Goal: Transaction & Acquisition: Purchase product/service

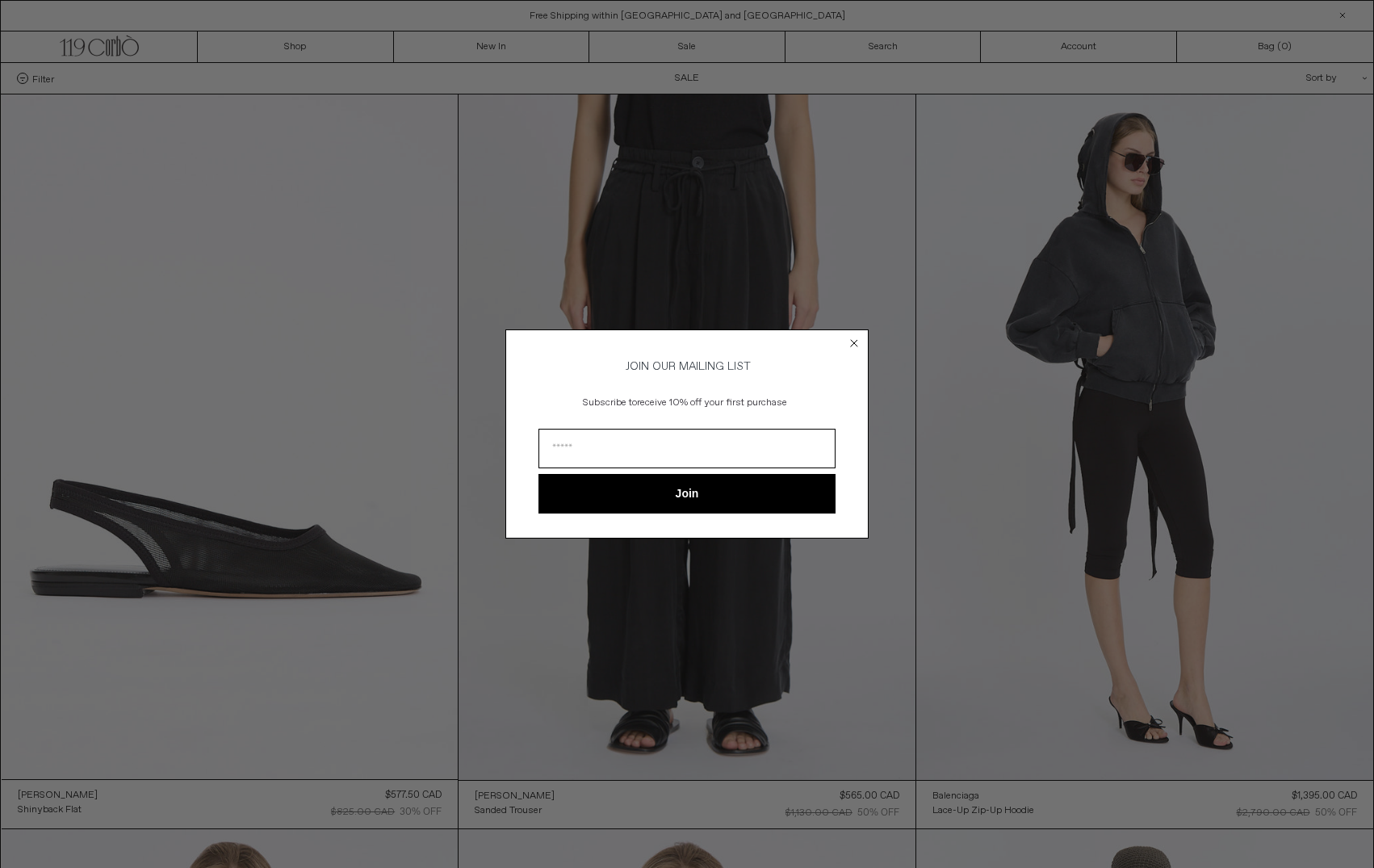
click at [862, 340] on form "JOIN OUR MAILING LIST Subscribe to receive 10% off your first purchase Join ***…" at bounding box center [686, 433] width 363 height 209
click at [853, 341] on circle "Close dialog" at bounding box center [854, 343] width 15 height 15
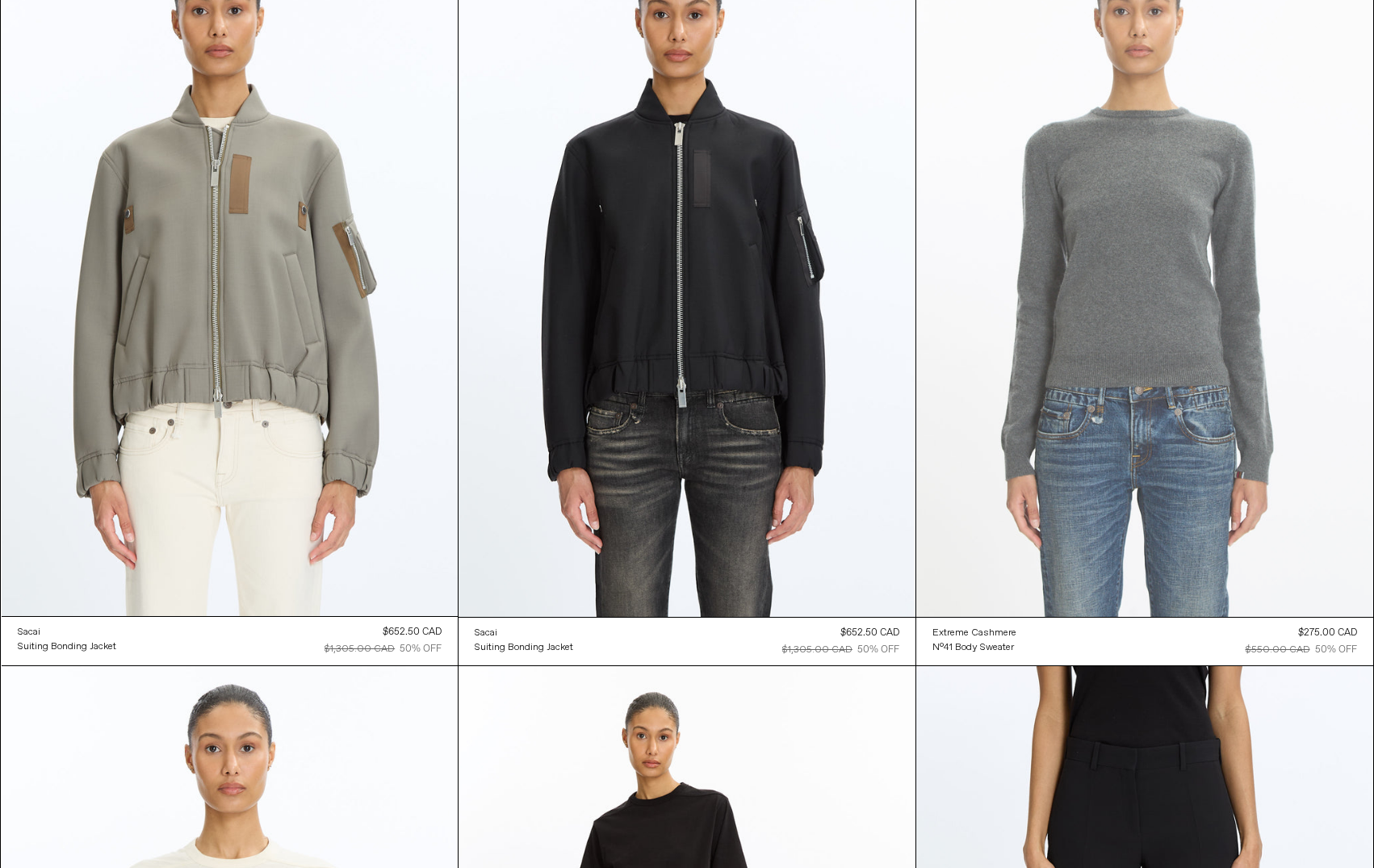
scroll to position [22026, 0]
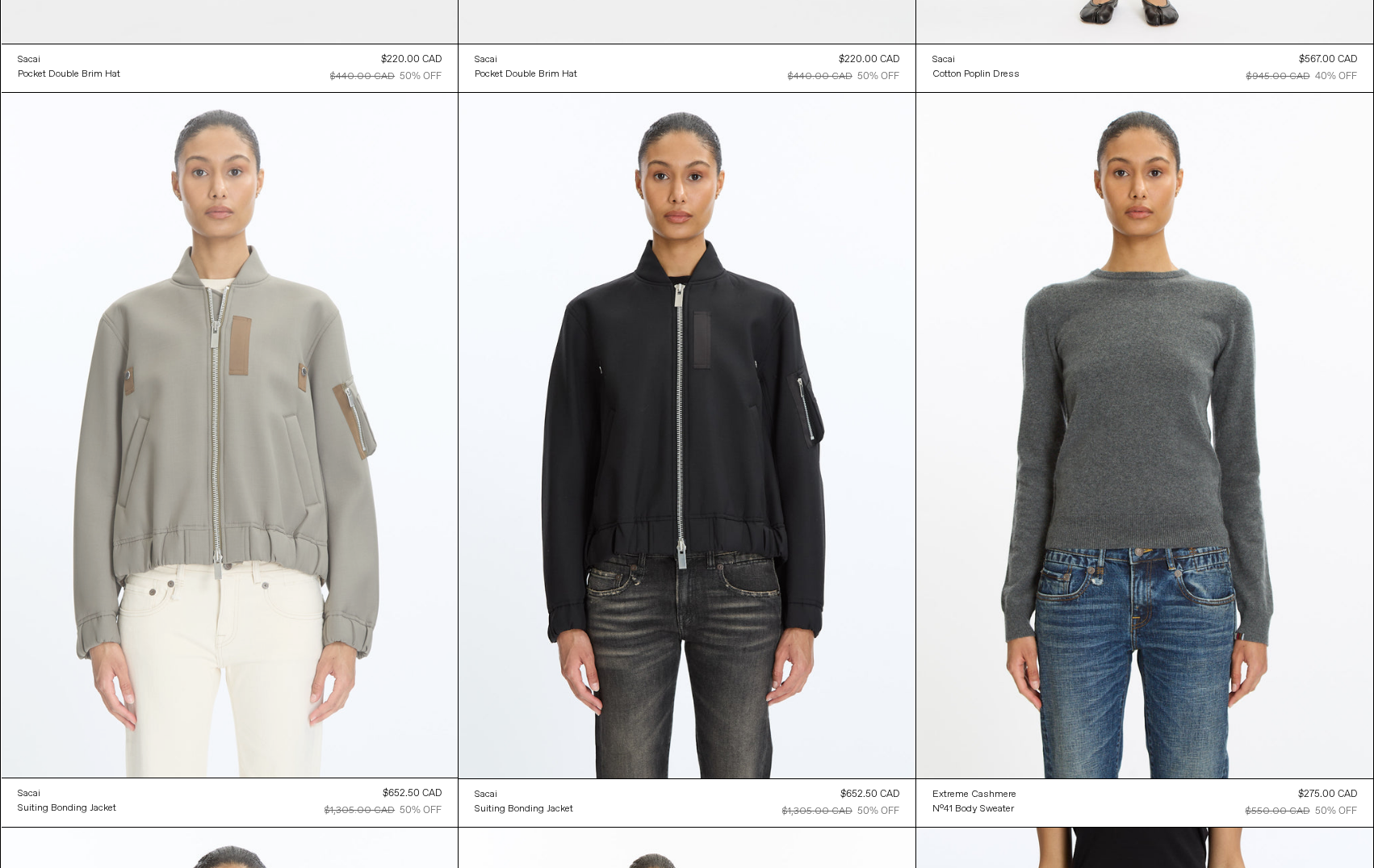
click at [342, 508] on at bounding box center [230, 435] width 457 height 685
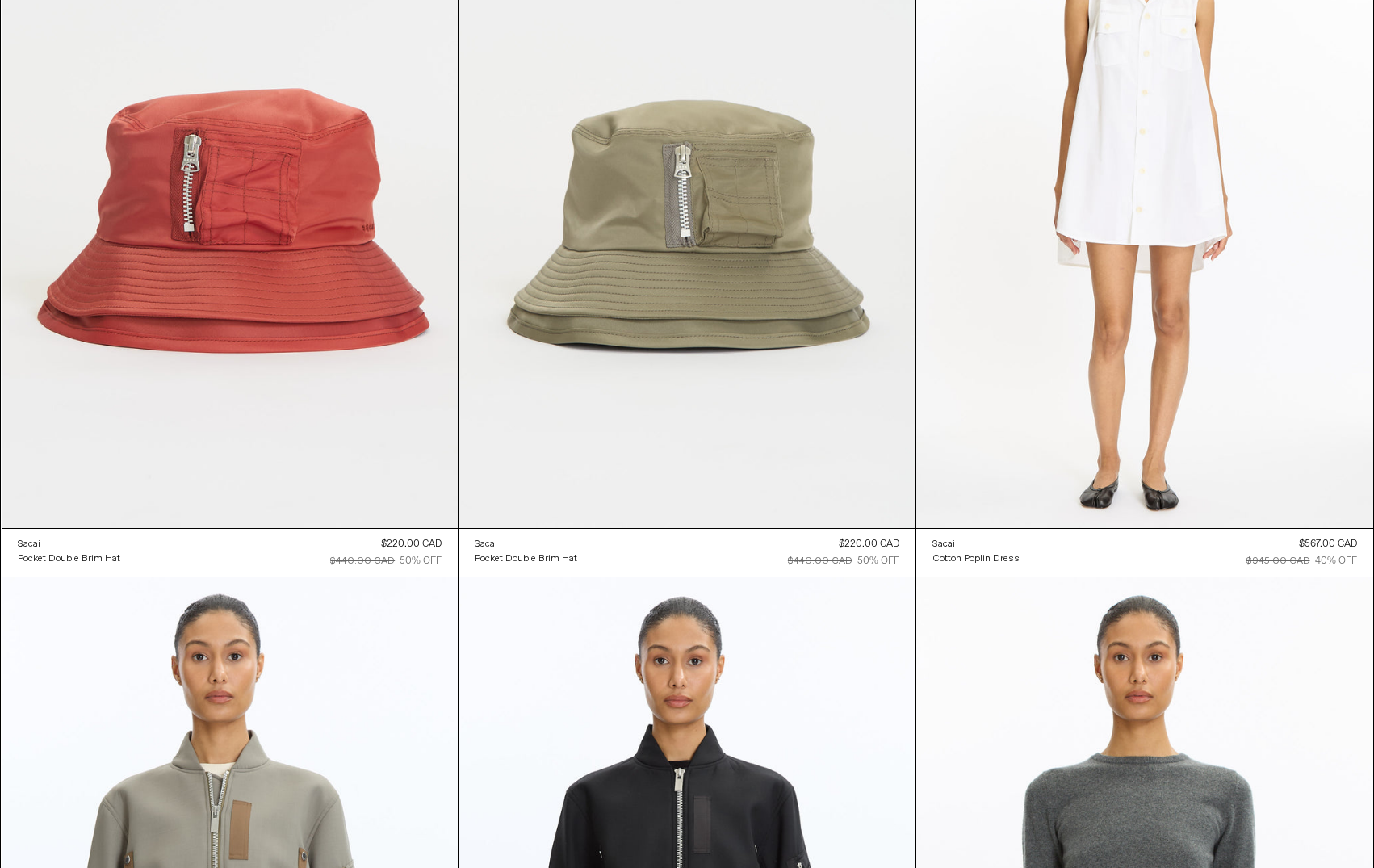
scroll to position [22107, 0]
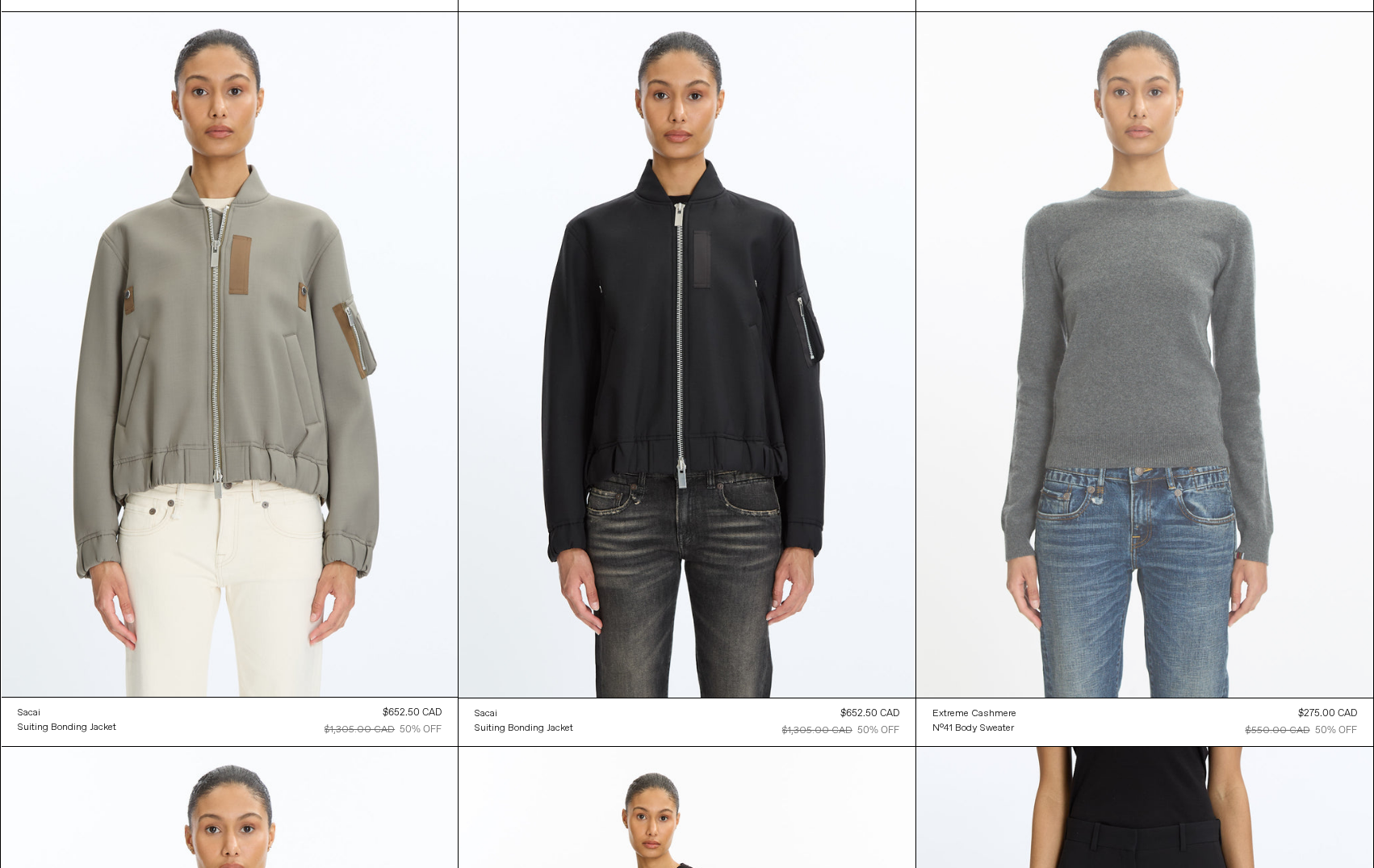
click at [1119, 359] on at bounding box center [1144, 355] width 457 height 685
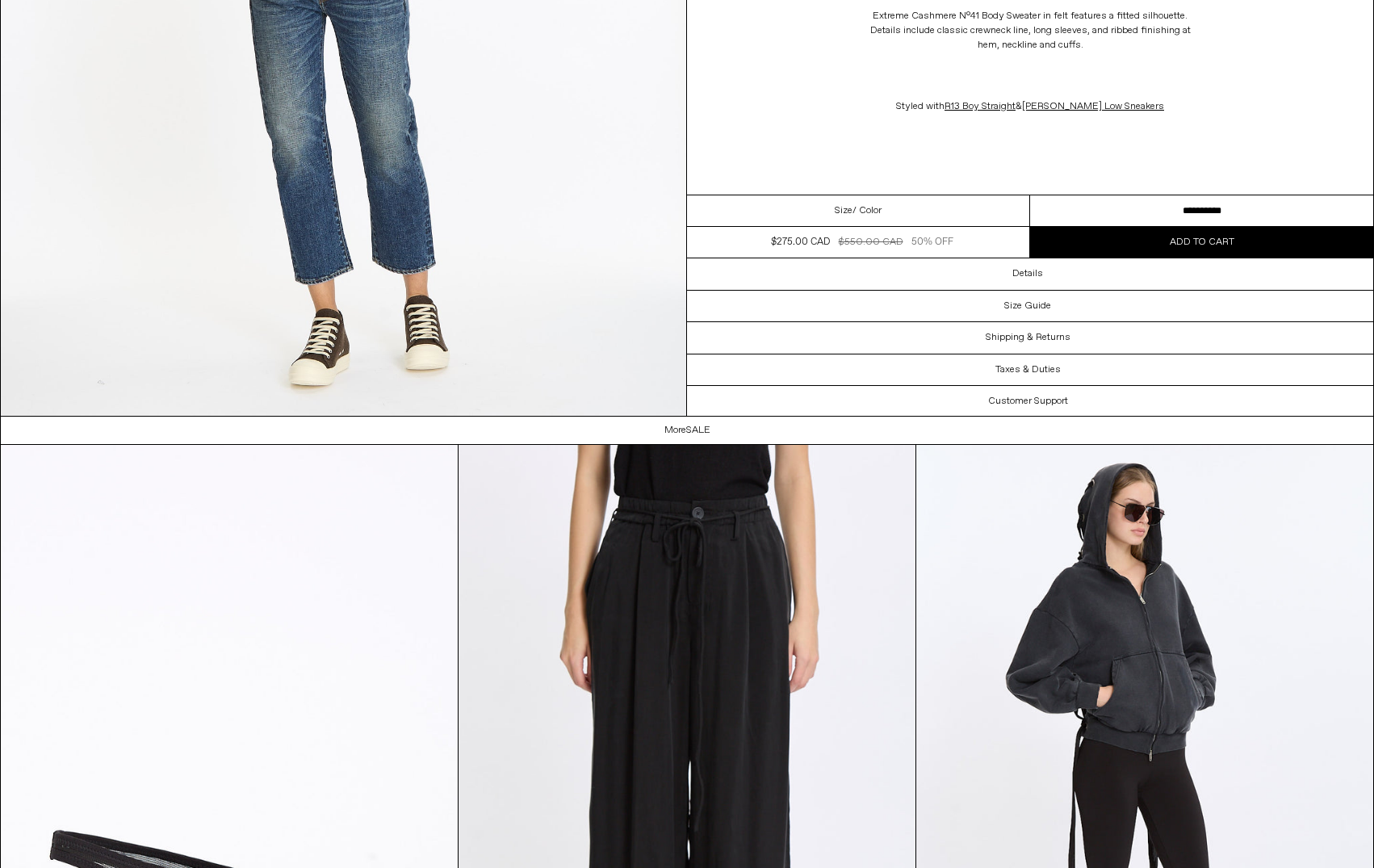
scroll to position [2542, 0]
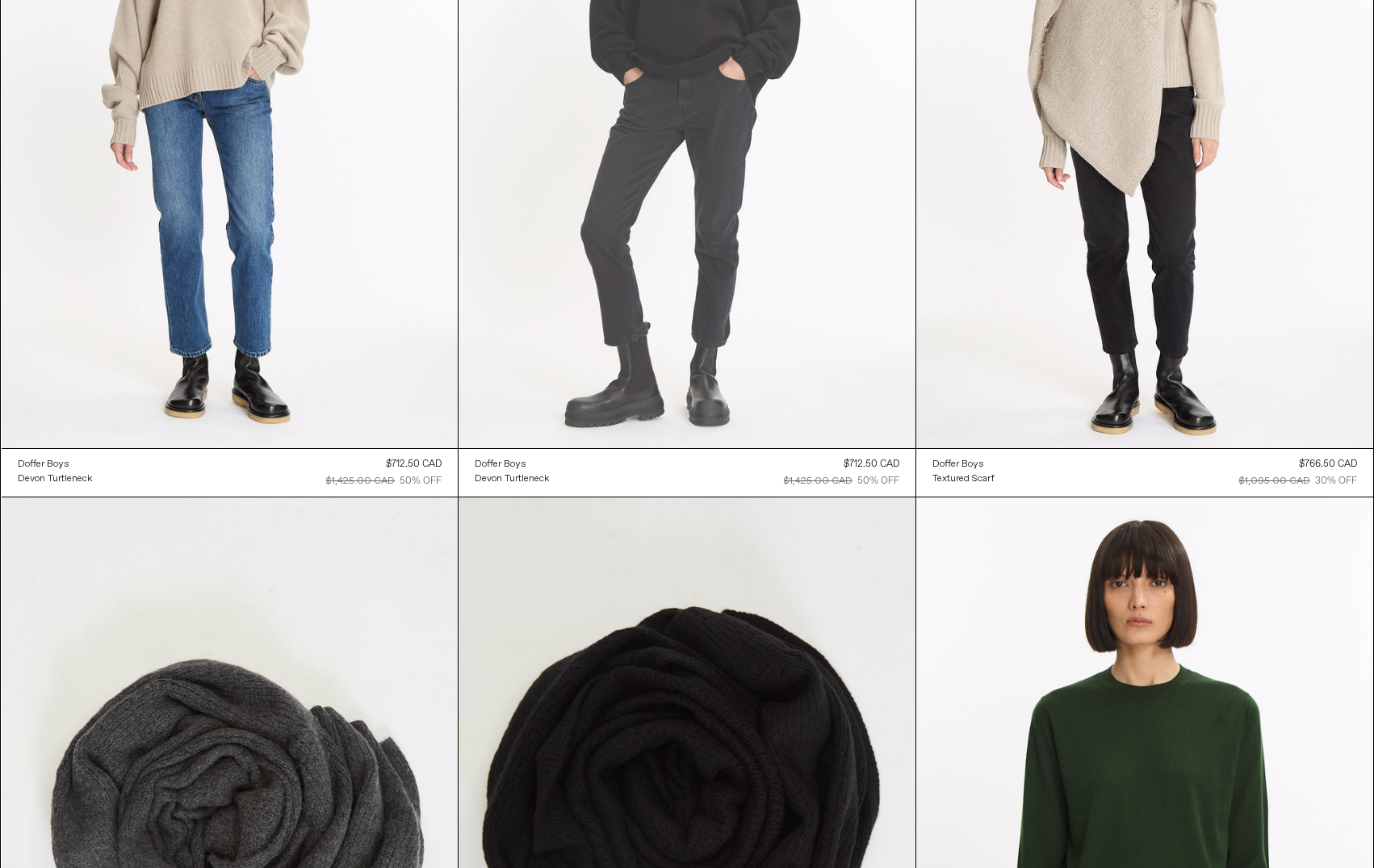
scroll to position [31576, 0]
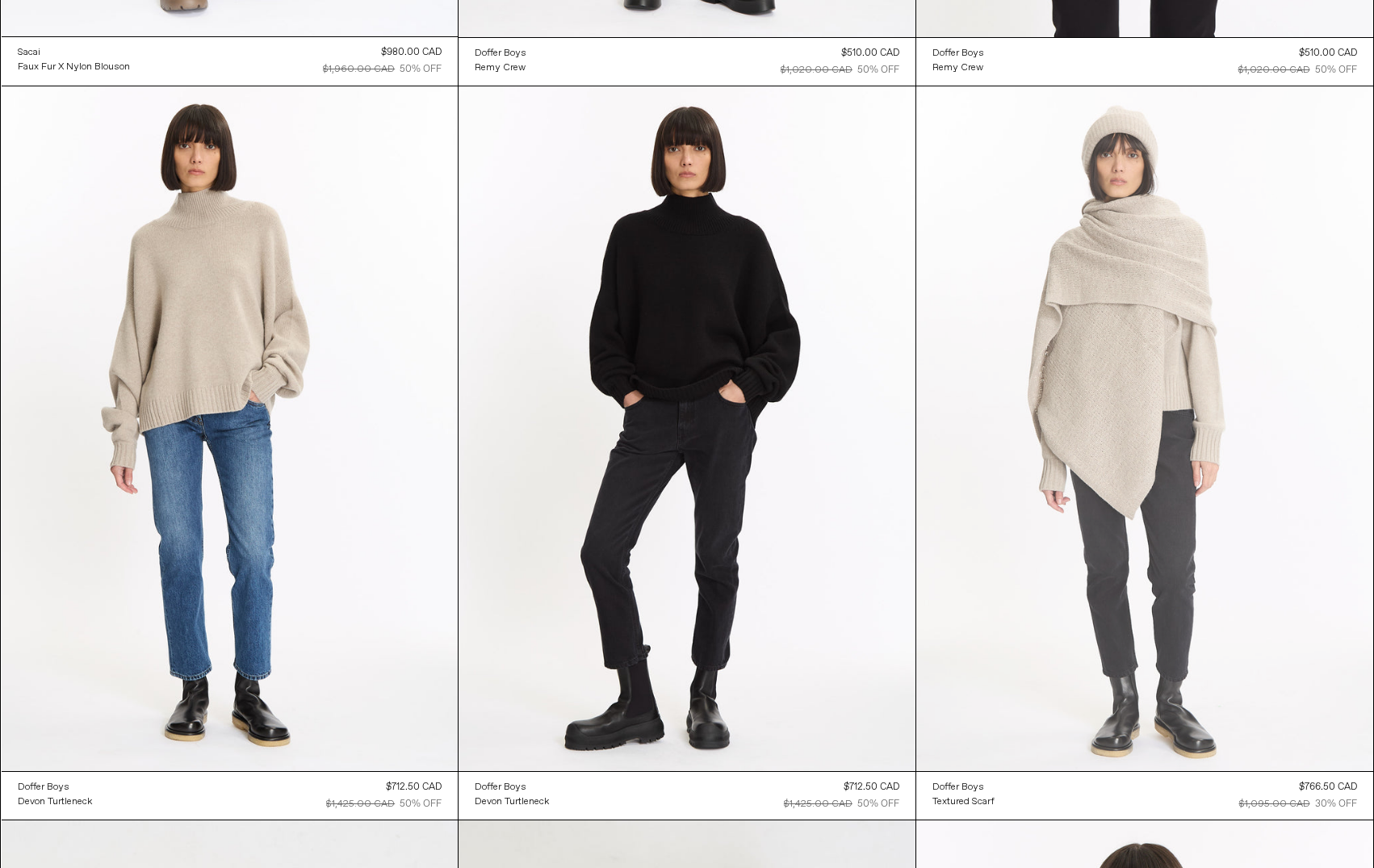
click at [1128, 317] on at bounding box center [1144, 429] width 457 height 685
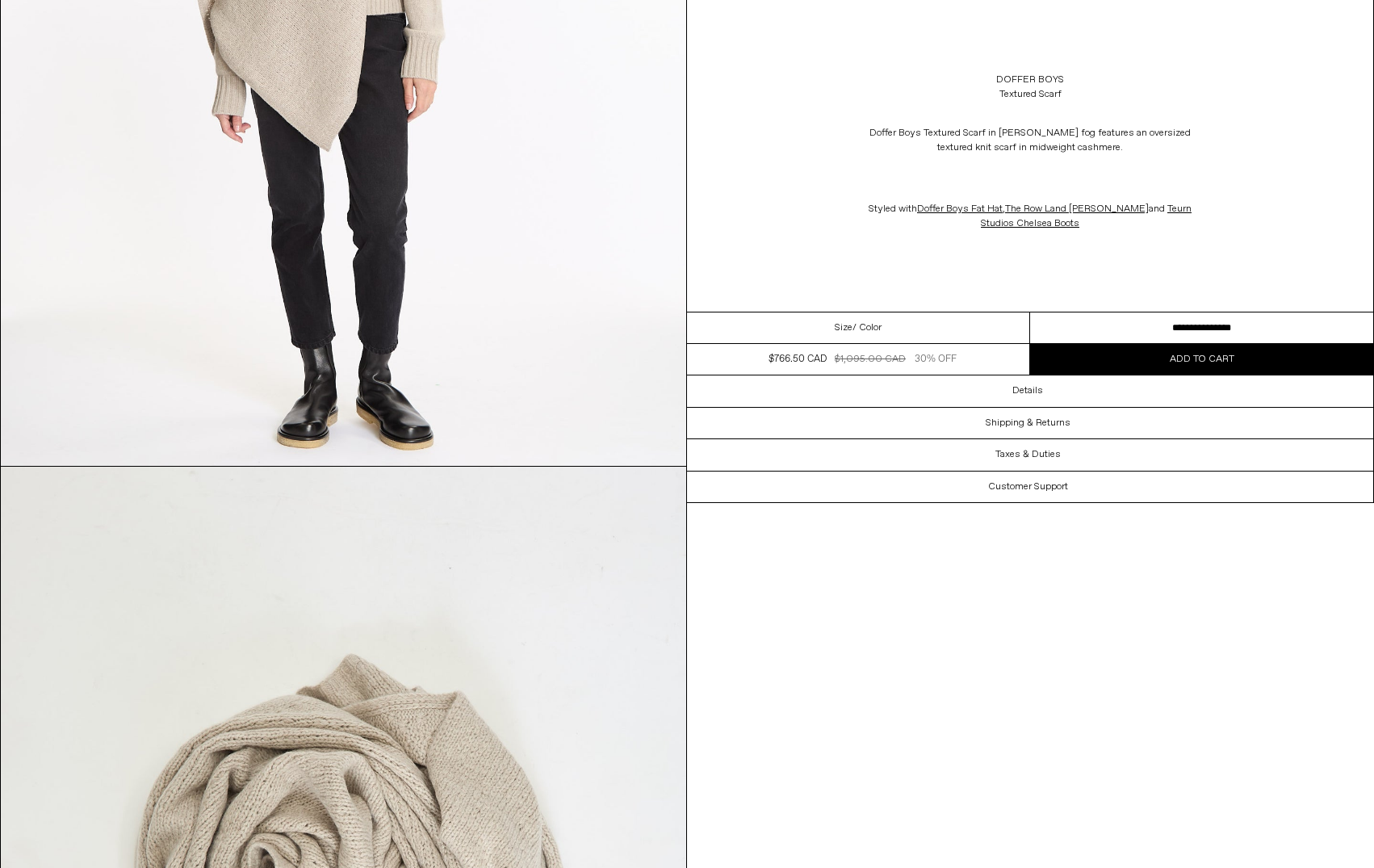
scroll to position [81, 0]
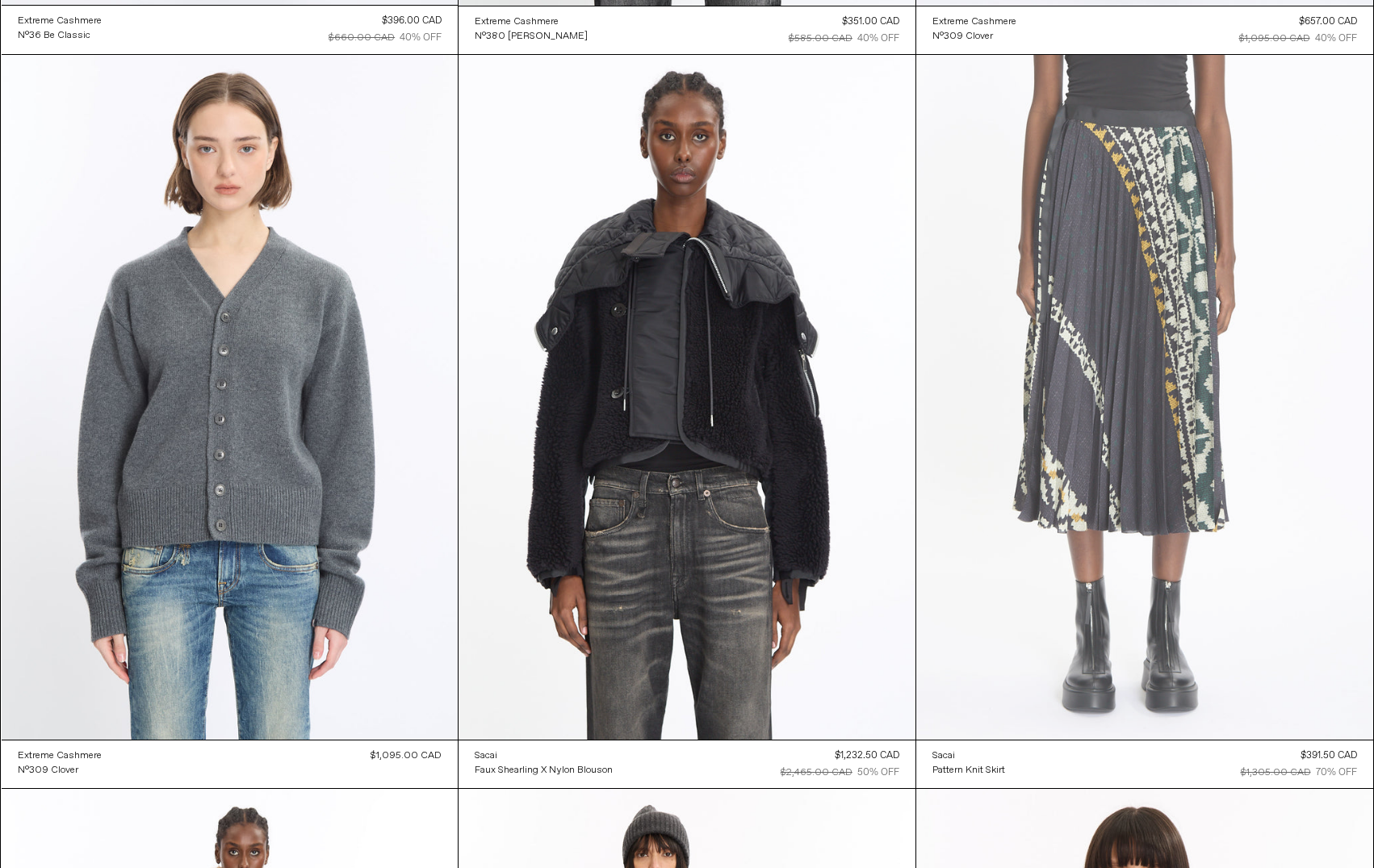
scroll to position [30059, 0]
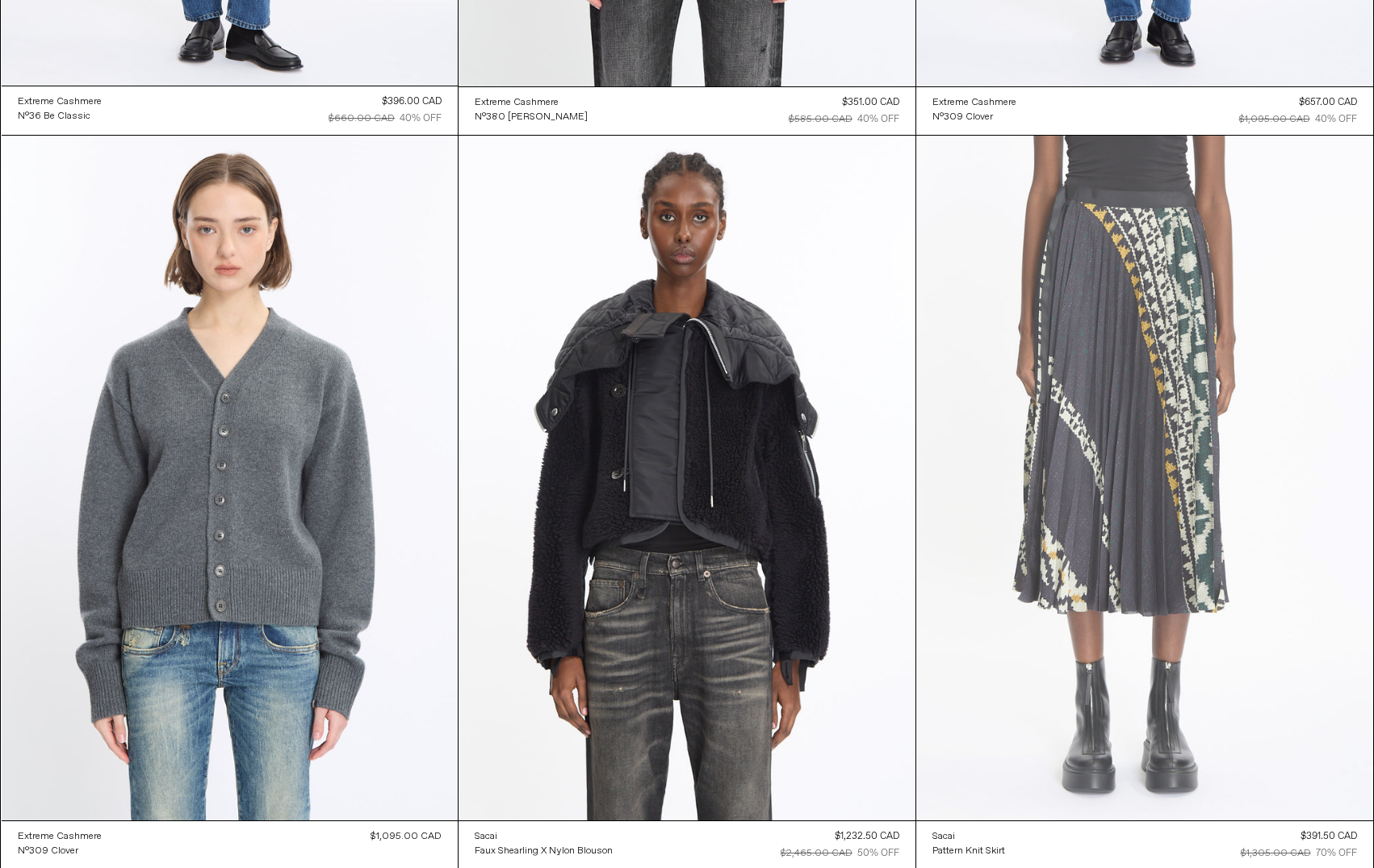
click at [1135, 402] on at bounding box center [1144, 478] width 457 height 685
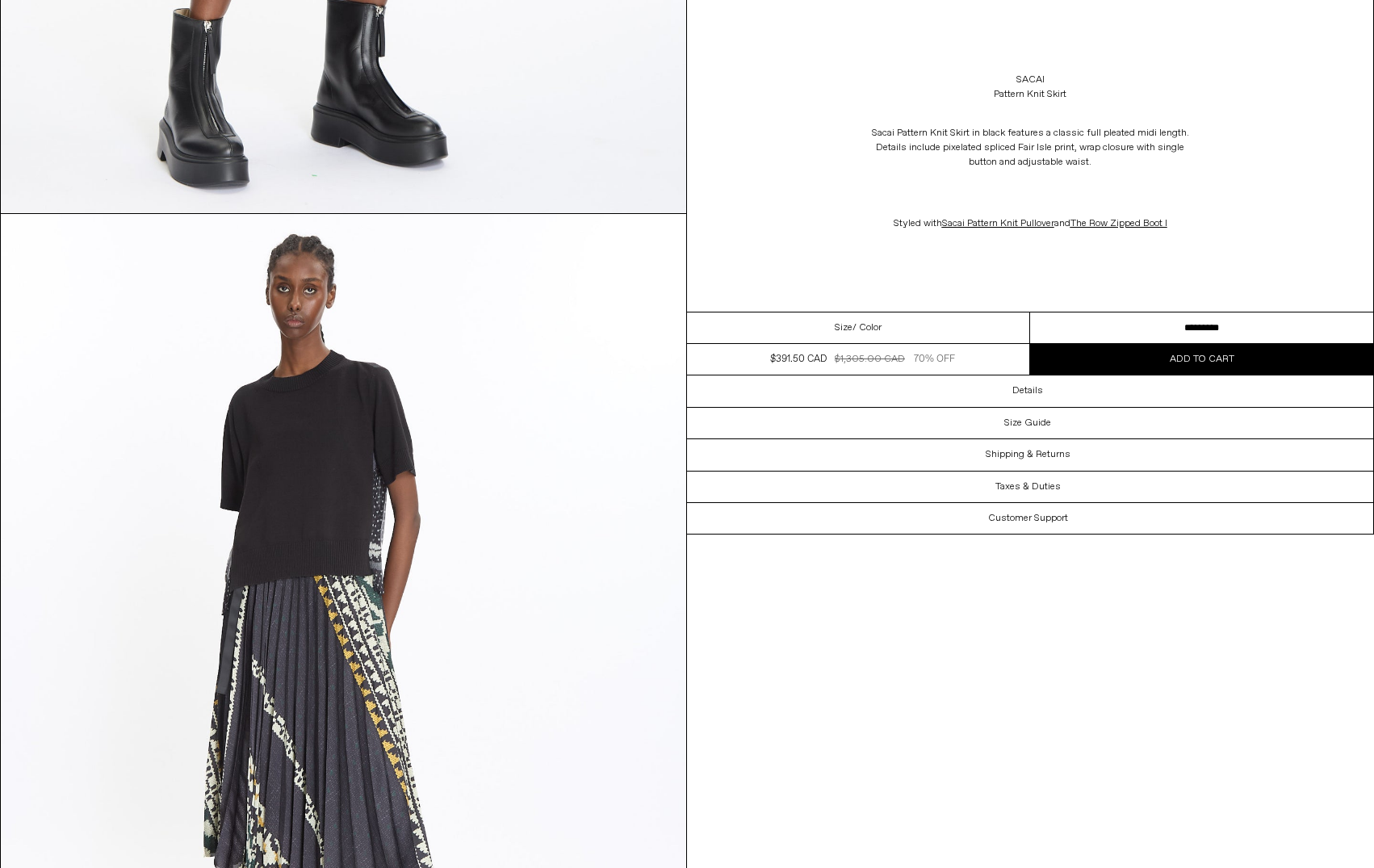
scroll to position [2986, 0]
